Goal: Task Accomplishment & Management: Complete application form

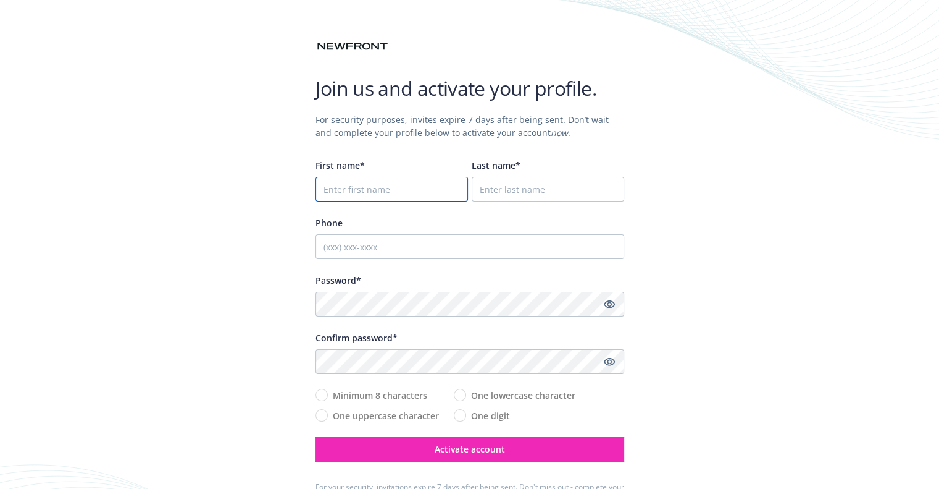
click at [342, 187] on input "First name*" at bounding box center [392, 189] width 153 height 25
type input "[PERSON_NAME]"
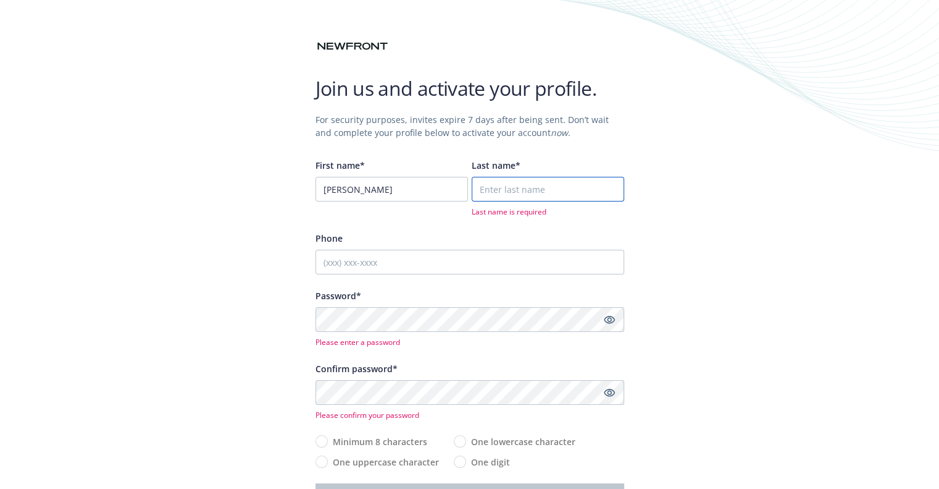
click at [506, 188] on input "Last name*" at bounding box center [548, 189] width 153 height 25
type input "[PERSON_NAME]"
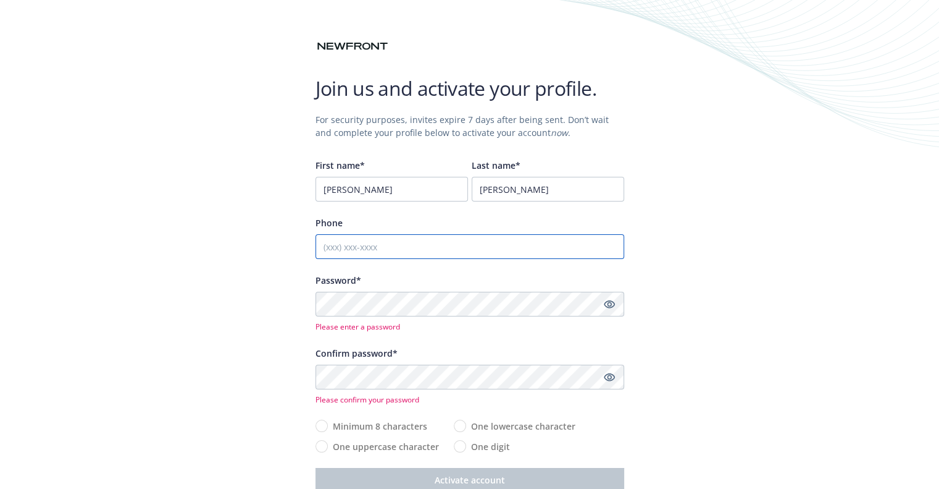
click at [355, 246] on input "Phone" at bounding box center [470, 246] width 309 height 25
type input "[PHONE_NUMBER]"
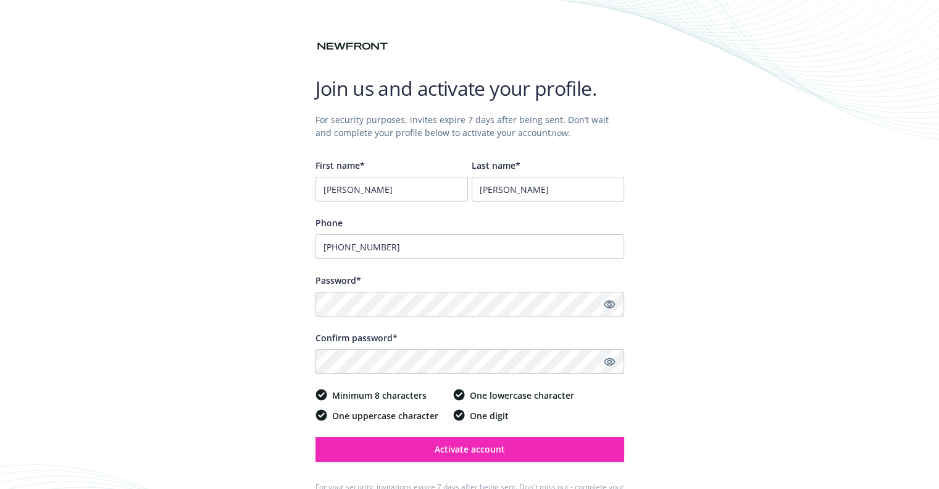
click at [786, 346] on div "Join us and activate your profile. For security purposes, invites expire 7 days…" at bounding box center [469, 278] width 939 height 556
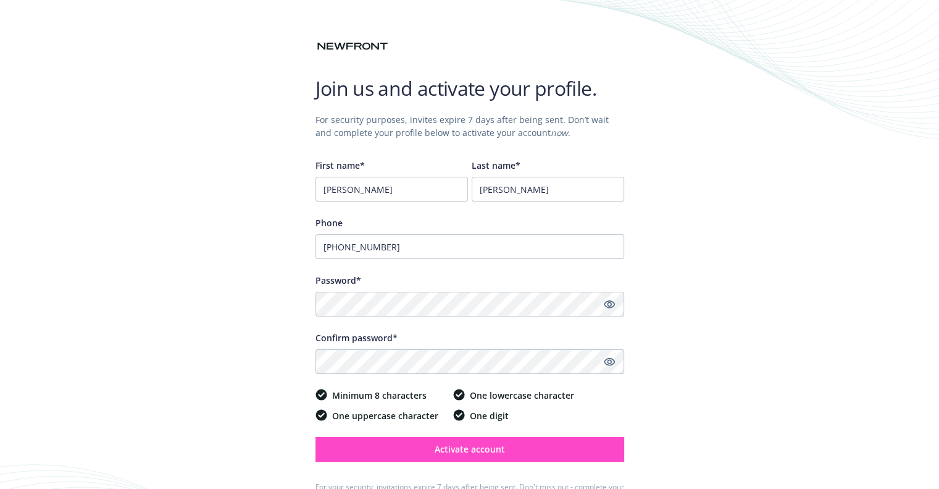
click at [524, 448] on button "Activate account" at bounding box center [470, 449] width 309 height 25
